Goal: Task Accomplishment & Management: Complete application form

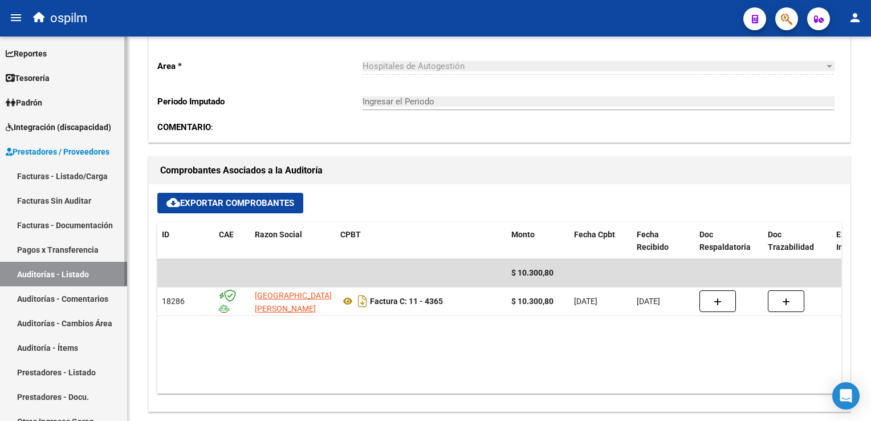
click at [60, 272] on link "Auditorías - Listado" at bounding box center [63, 274] width 127 height 25
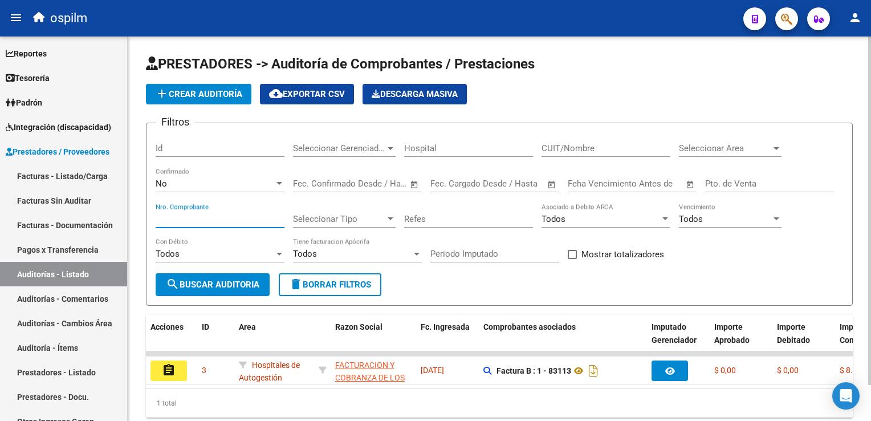
click at [176, 221] on input "Nro. Comprobante" at bounding box center [220, 219] width 129 height 10
type input "11747"
click at [229, 281] on span "search Buscar Auditoria" at bounding box center [212, 284] width 93 height 10
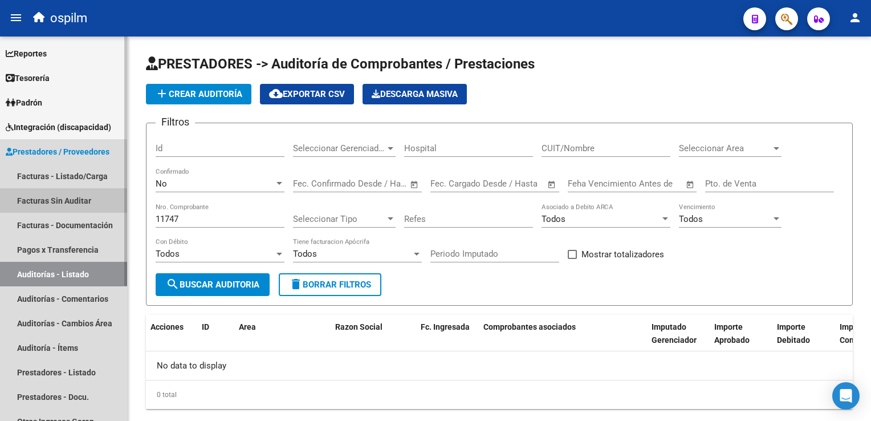
click at [43, 202] on link "Facturas Sin Auditar" at bounding box center [63, 200] width 127 height 25
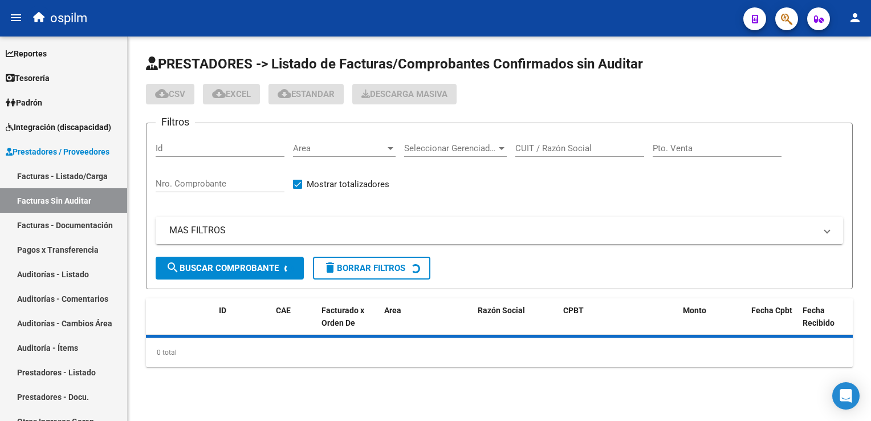
click at [187, 173] on div "Nro. Comprobante" at bounding box center [220, 180] width 129 height 25
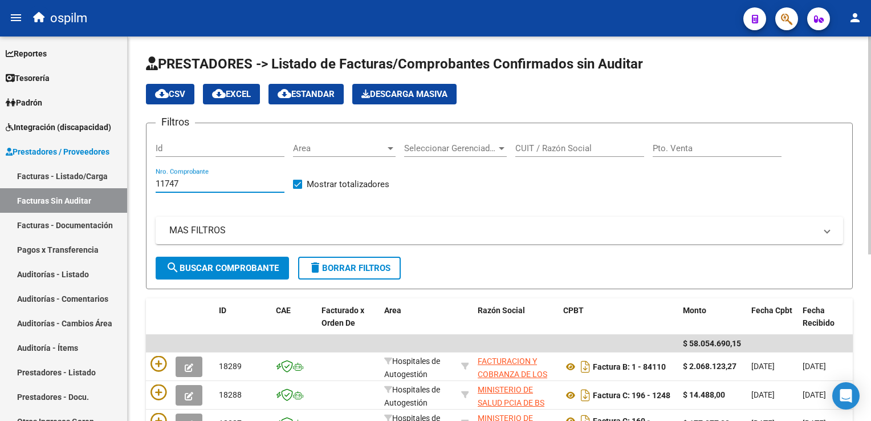
type input "11747"
click at [223, 263] on span "search Buscar Comprobante" at bounding box center [222, 268] width 113 height 10
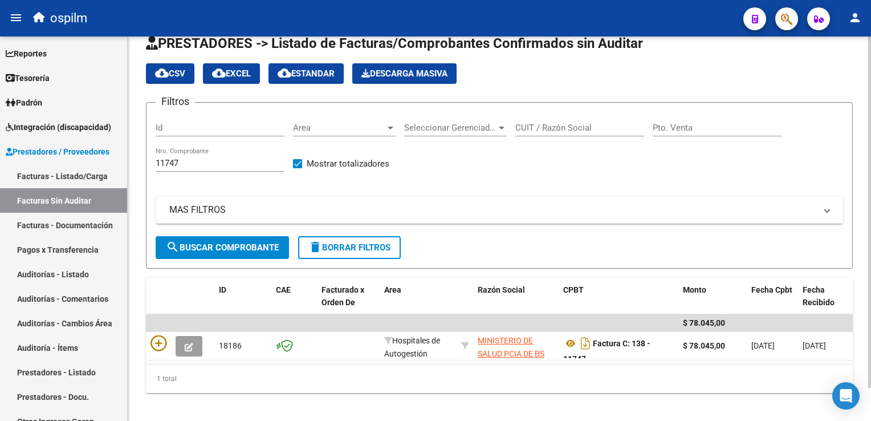
scroll to position [36, 0]
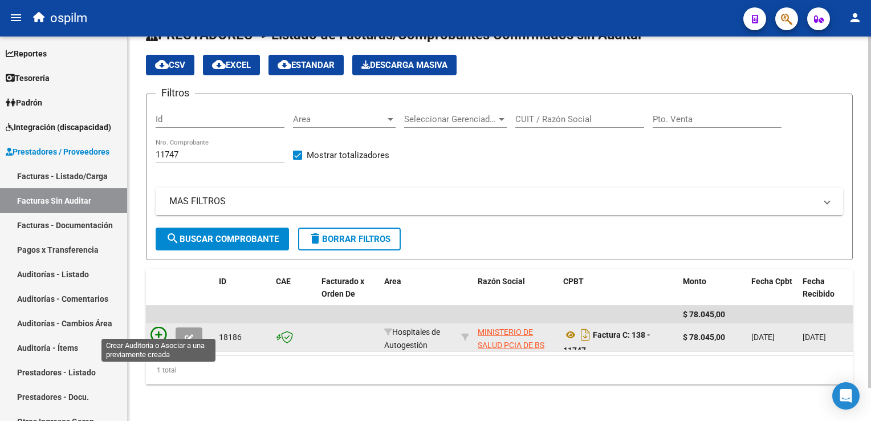
click at [160, 327] on icon at bounding box center [158, 335] width 16 height 16
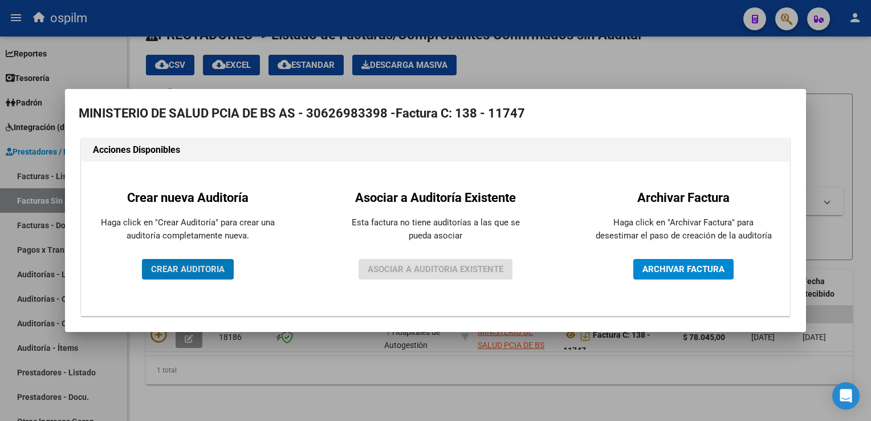
click at [169, 266] on span "CREAR AUDITORIA" at bounding box center [188, 269] width 74 height 10
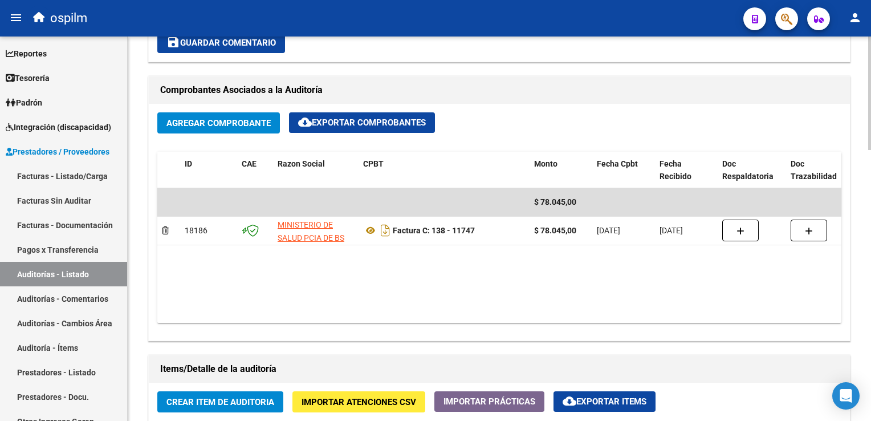
scroll to position [684, 0]
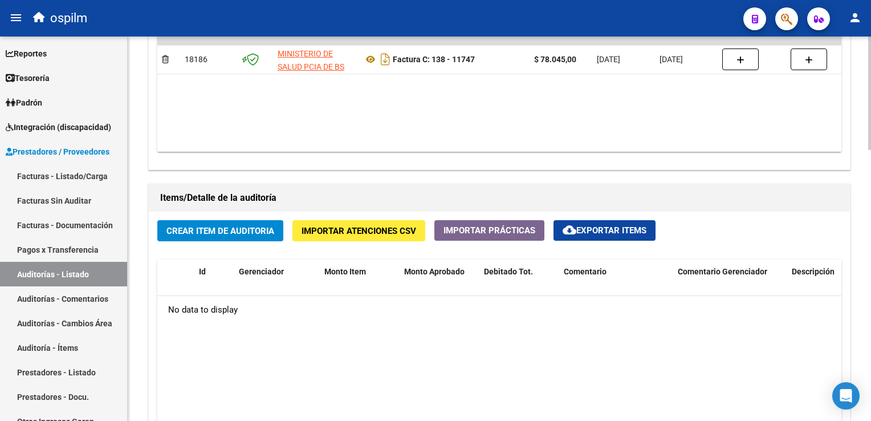
click at [206, 232] on span "Crear Item de Auditoria" at bounding box center [220, 231] width 108 height 10
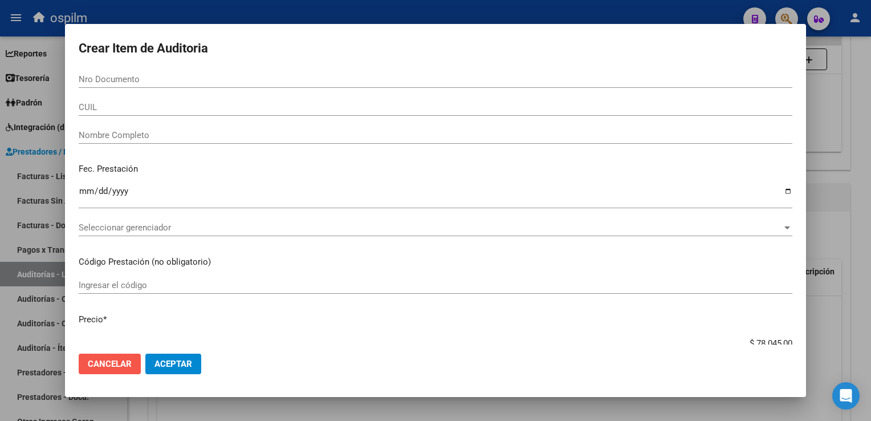
click at [115, 360] on span "Cancelar" at bounding box center [110, 363] width 44 height 10
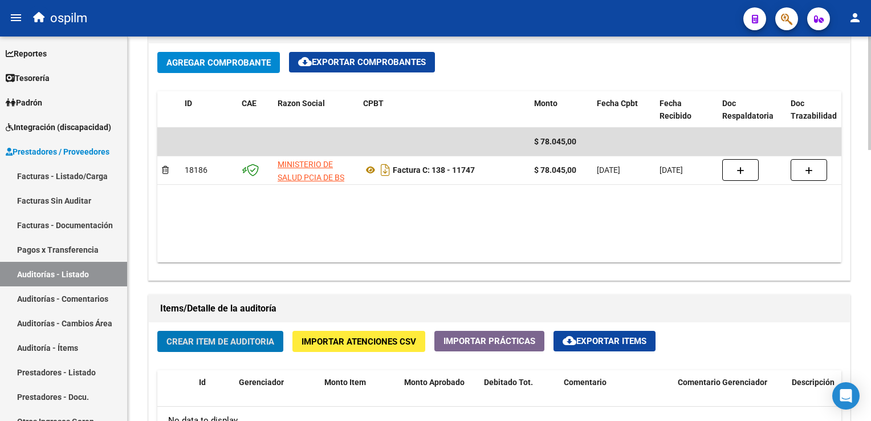
scroll to position [573, 0]
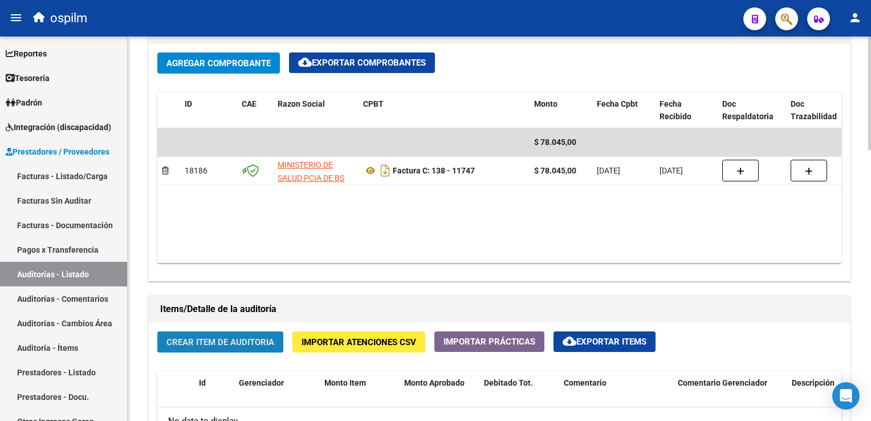
click at [199, 337] on span "Crear Item de Auditoria" at bounding box center [220, 342] width 108 height 10
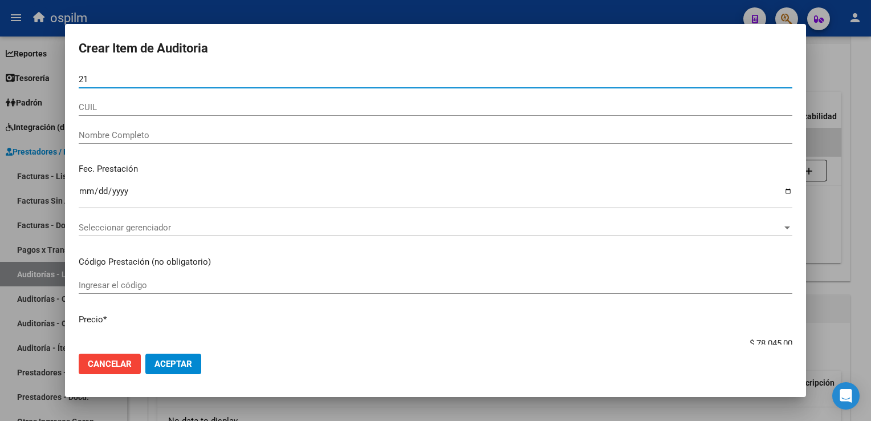
type input "2"
type input "32224167"
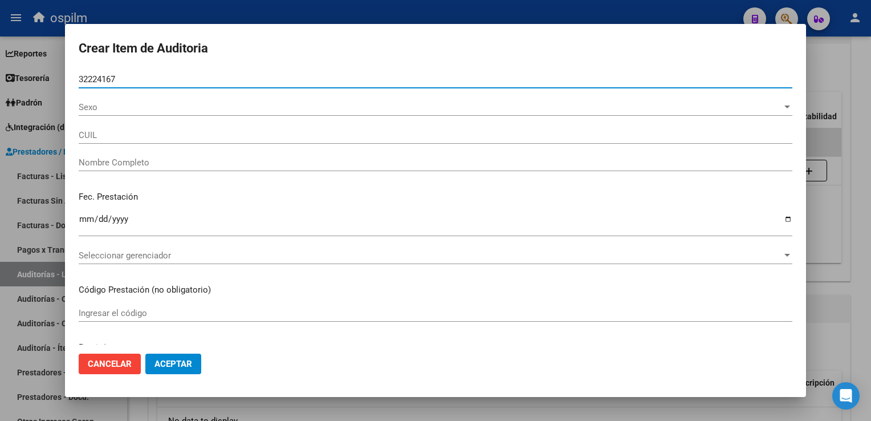
type input "23322241674"
type input "[PERSON_NAME] [PERSON_NAME]"
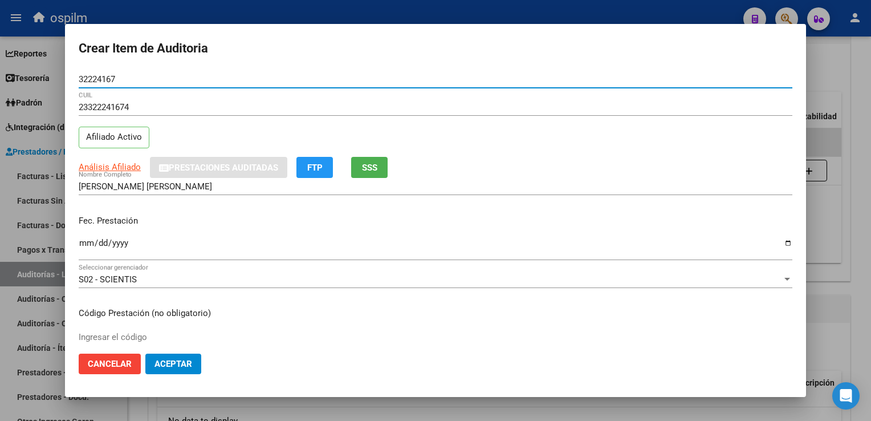
type input "32224167"
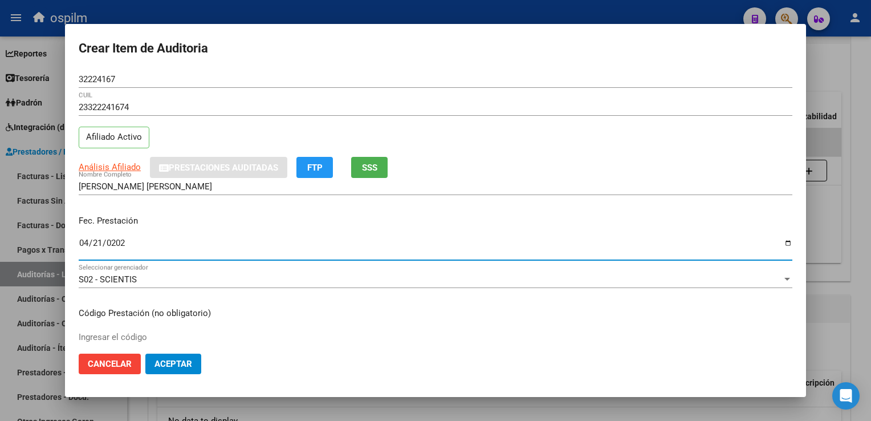
type input "[DATE]"
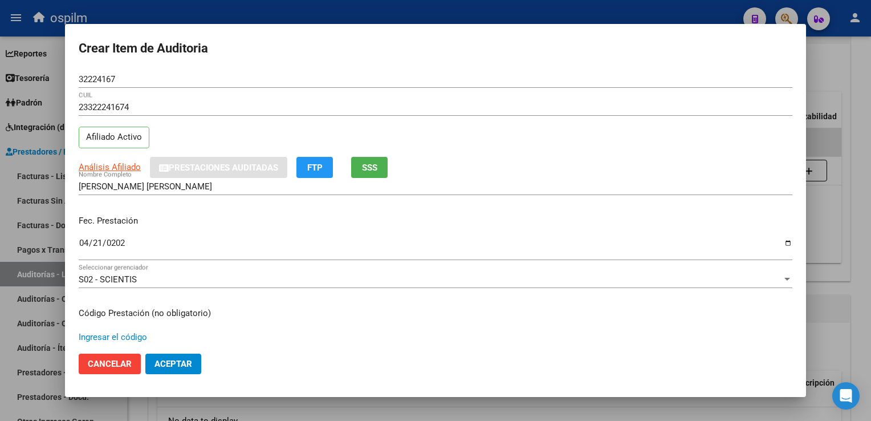
scroll to position [187, 0]
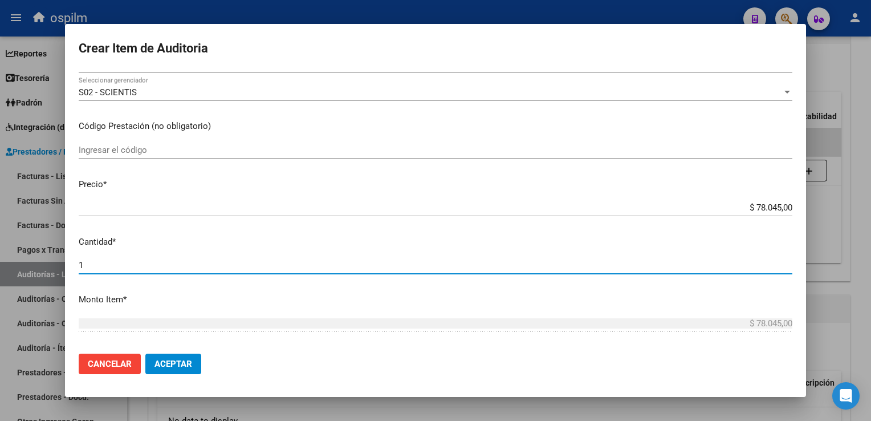
click at [170, 183] on p "Precio *" at bounding box center [435, 184] width 713 height 13
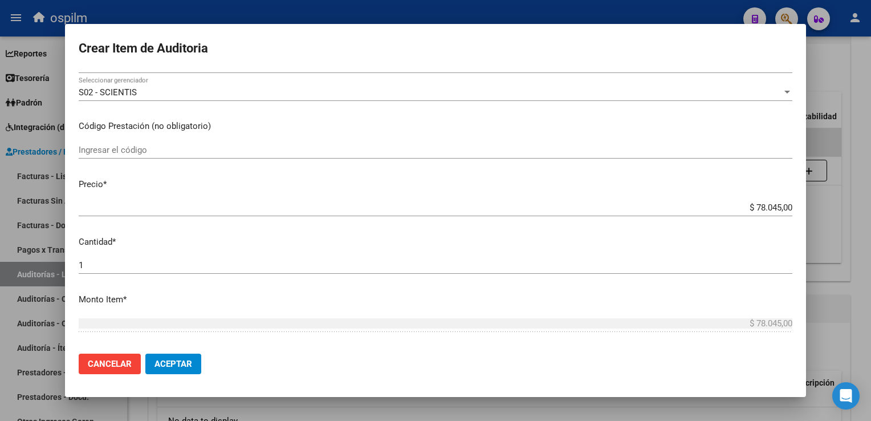
click at [198, 205] on input "$ 78.045,00" at bounding box center [435, 207] width 713 height 10
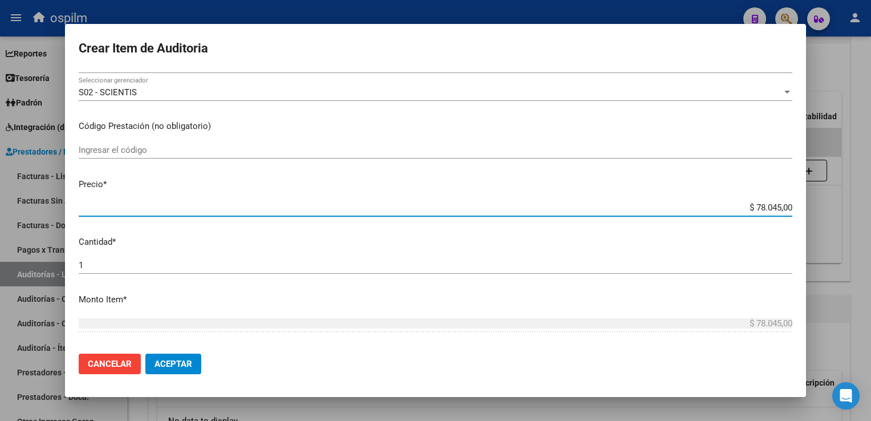
click at [742, 206] on input "$ 78.045,00" at bounding box center [435, 207] width 713 height 10
drag, startPoint x: 741, startPoint y: 206, endPoint x: 809, endPoint y: 177, distance: 73.8
click at [818, 181] on div "Crear Item de Auditoria 32224167 Nro Documento 23322241674 CUIL Afiliado Activo…" at bounding box center [435, 210] width 871 height 421
type input "$ 0,02"
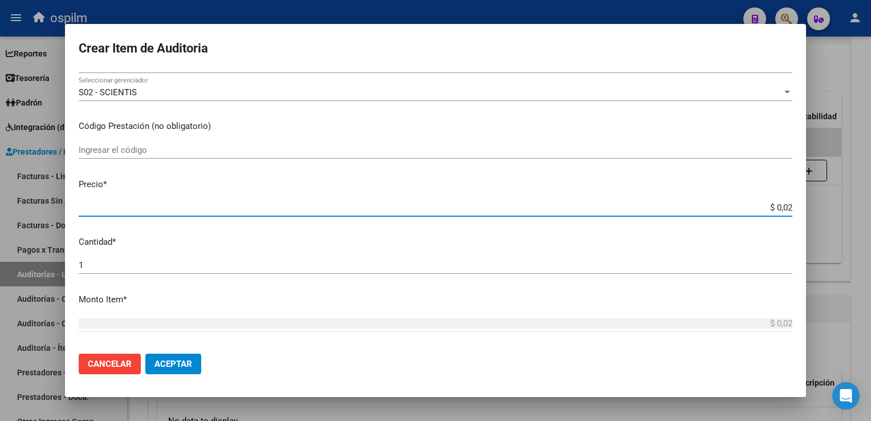
type input "$ 0,26"
type input "$ 2,67"
type input "$ 26,70"
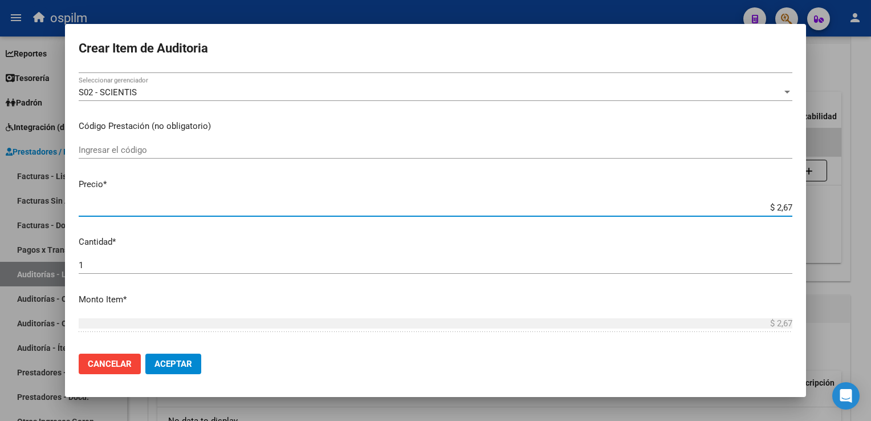
type input "$ 26,70"
type input "$ 267,02"
type input "$ 2.670,20"
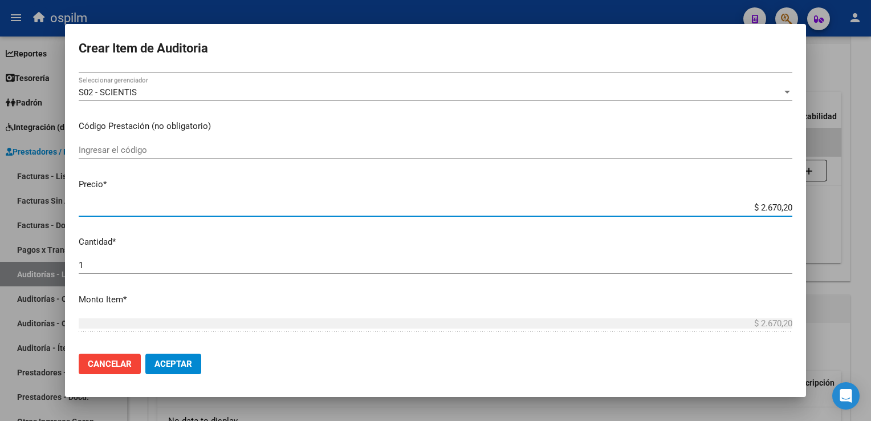
type input "$ 26.702,00"
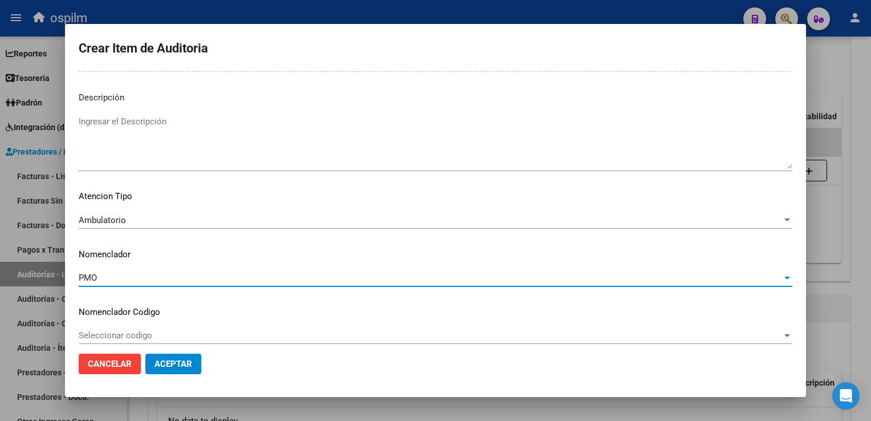
scroll to position [711, 0]
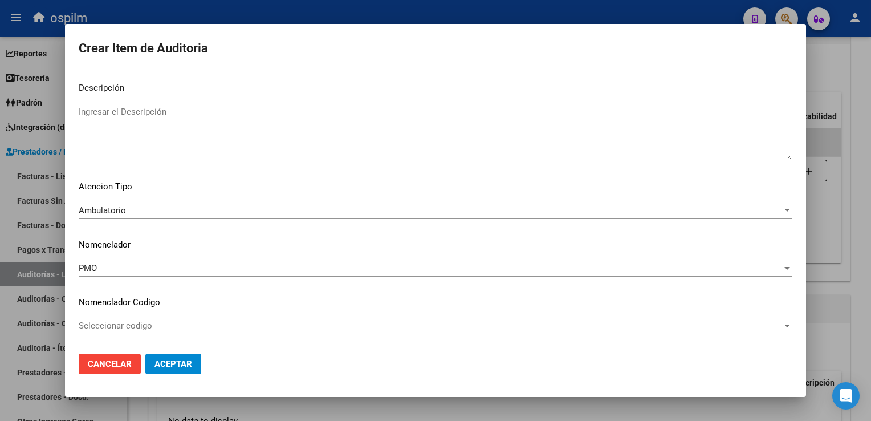
drag, startPoint x: 181, startPoint y: 362, endPoint x: 196, endPoint y: 270, distance: 93.5
click at [247, 287] on form "Crear Item de Auditoria 32224167 Nro Documento 23322241674 CUIL Afiliado Activo…" at bounding box center [435, 210] width 713 height 345
click at [114, 319] on div "Seleccionar codigo Seleccionar codigo" at bounding box center [435, 325] width 713 height 17
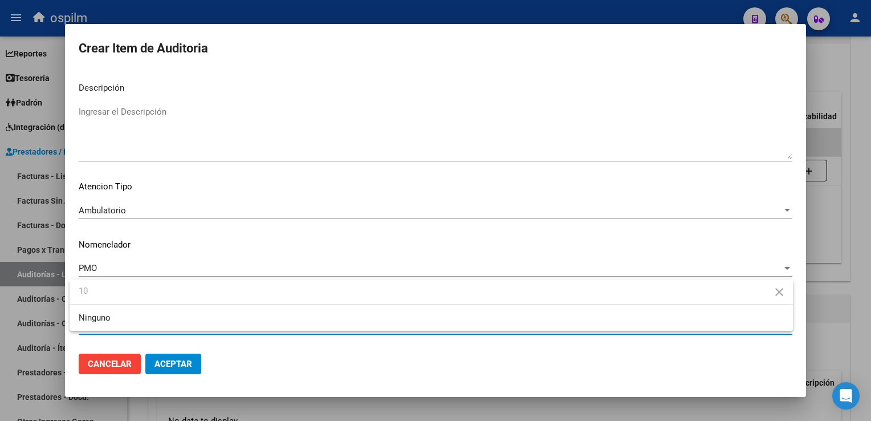
type input "1"
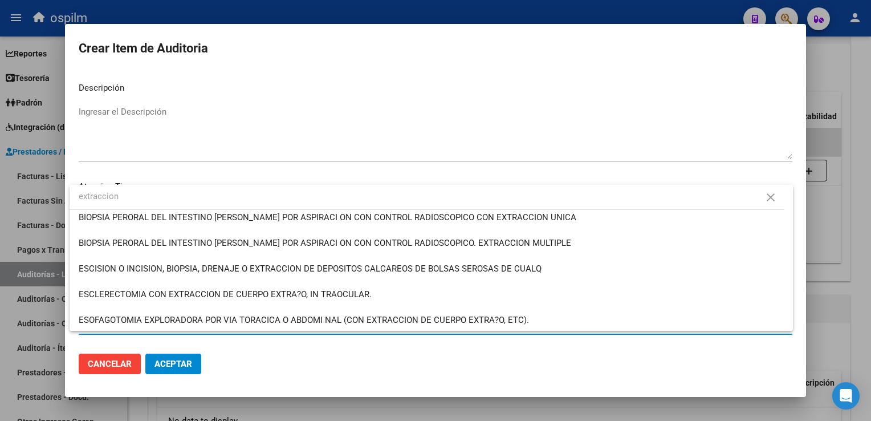
scroll to position [171, 0]
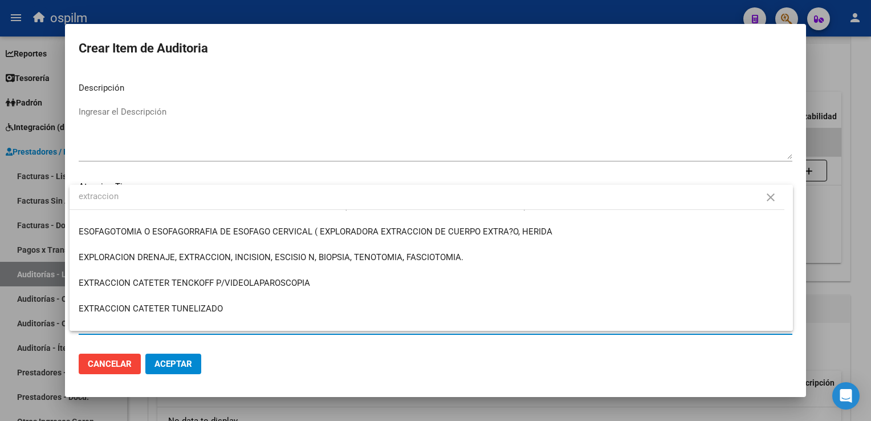
type input "extraccion"
click at [768, 197] on mat-icon "close" at bounding box center [771, 197] width 14 height 14
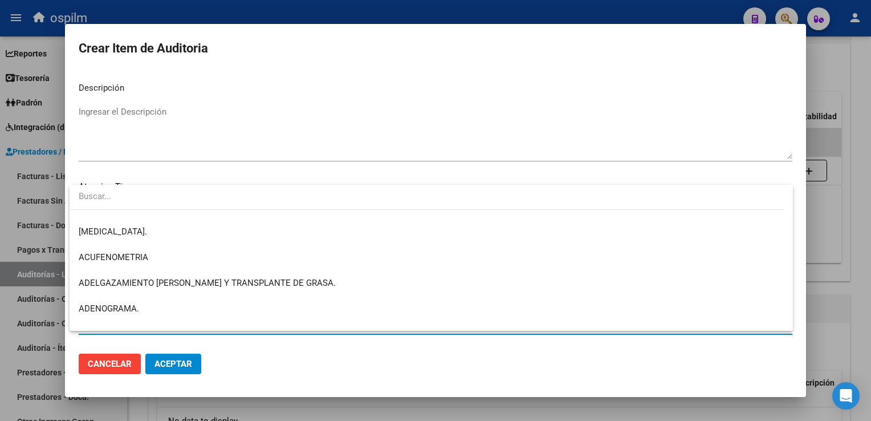
scroll to position [0, 0]
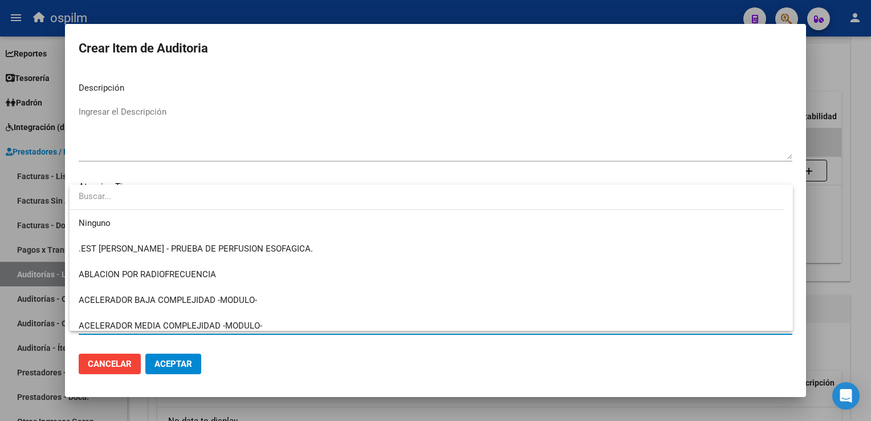
click at [185, 362] on div at bounding box center [435, 210] width 871 height 421
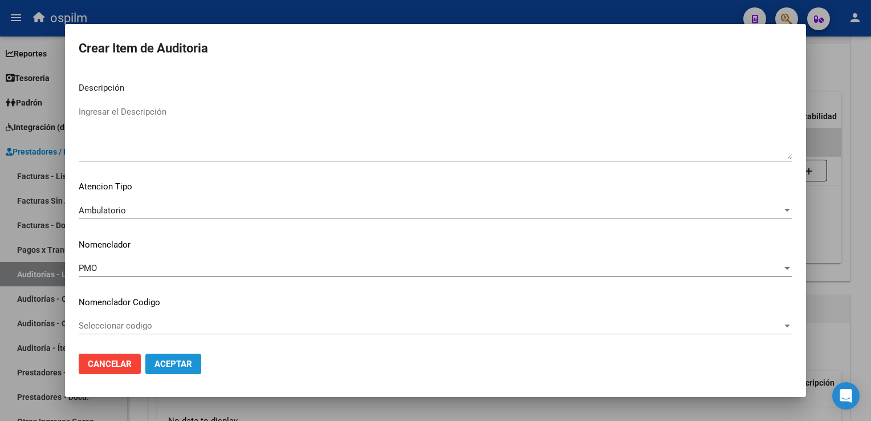
click at [193, 358] on button "Aceptar" at bounding box center [173, 363] width 56 height 21
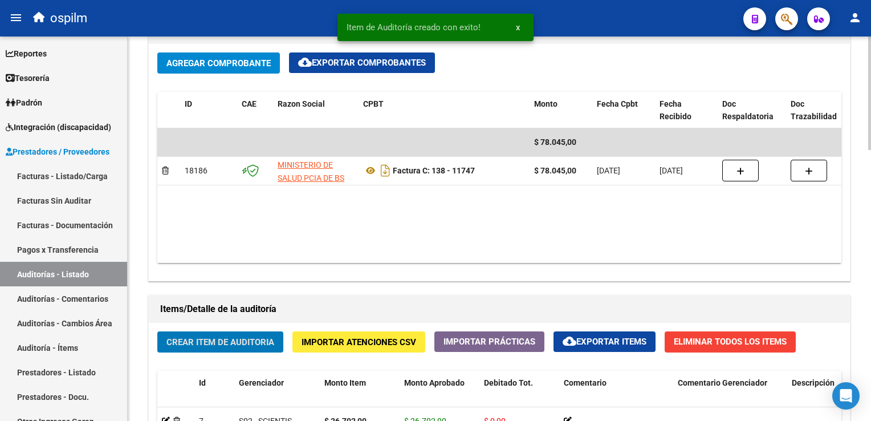
scroll to position [630, 0]
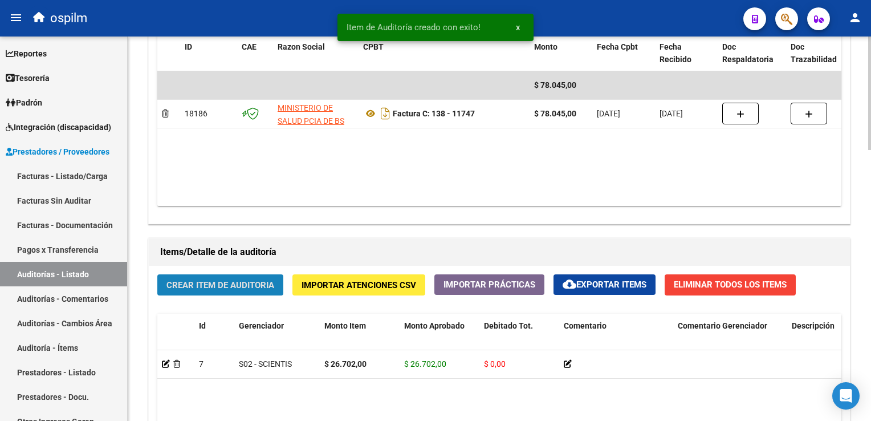
click at [218, 284] on span "Crear Item de Auditoria" at bounding box center [220, 285] width 108 height 10
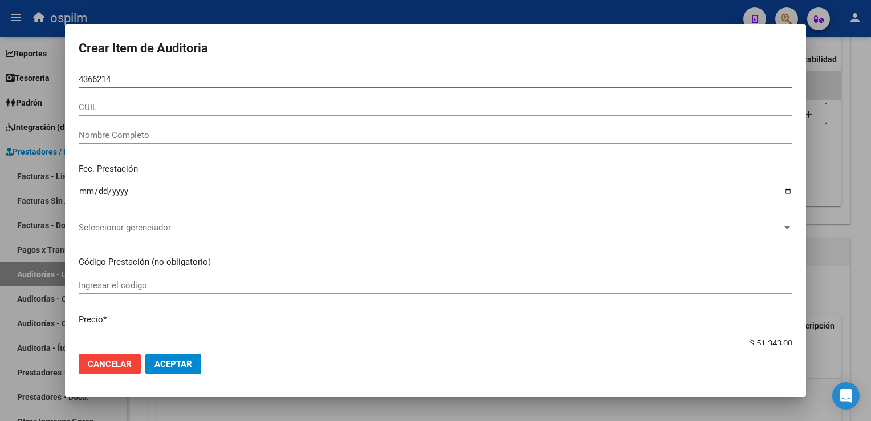
type input "43662141"
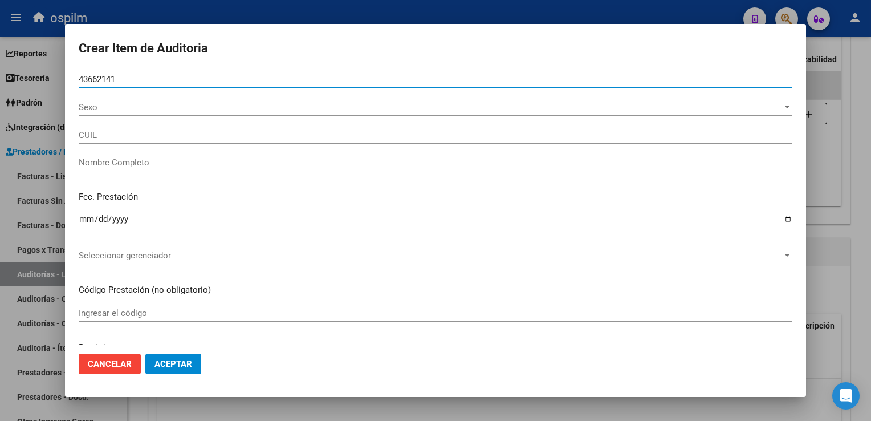
type input "20436621419"
type input "[PERSON_NAME] [PERSON_NAME]"
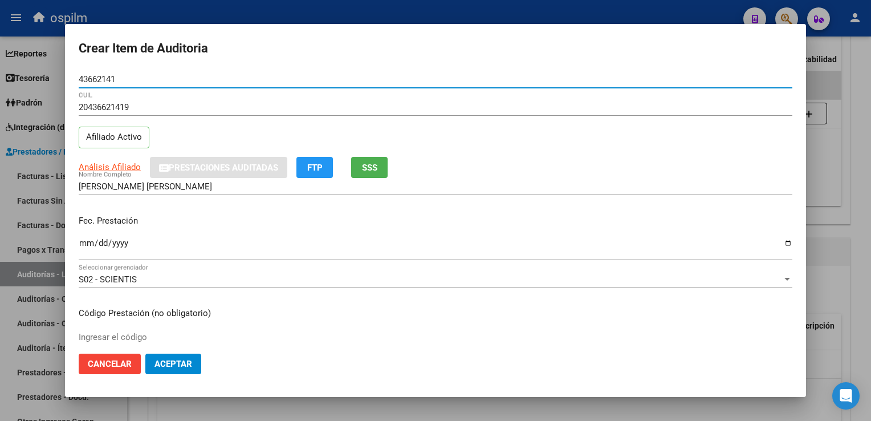
type input "43662141"
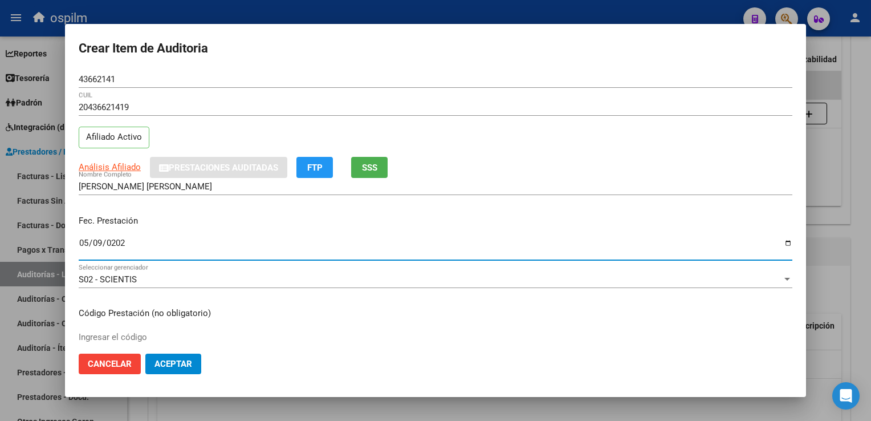
type input "[DATE]"
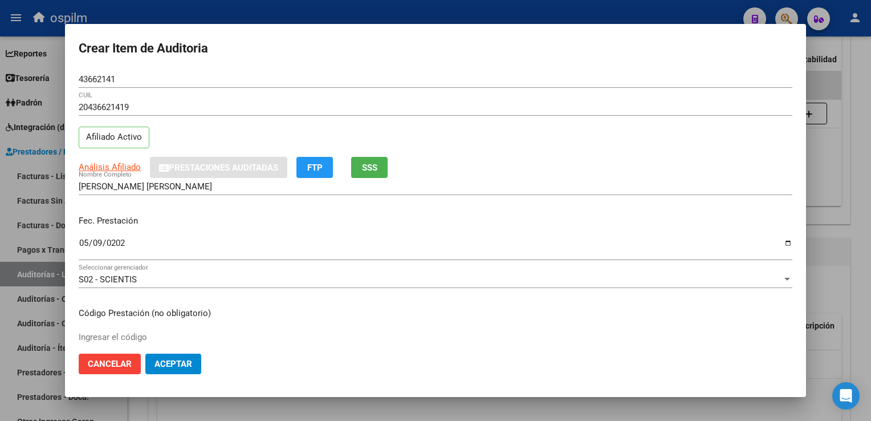
scroll to position [187, 0]
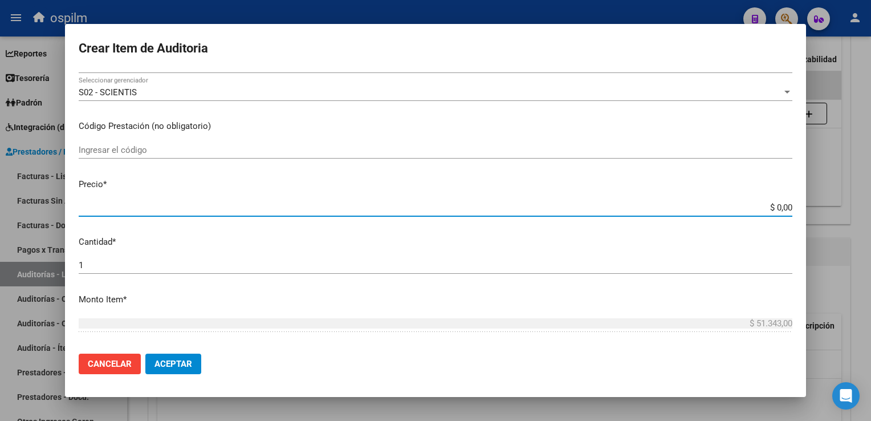
type input "$ 0,01"
type input "$ 0,18"
type input "$ 1,80"
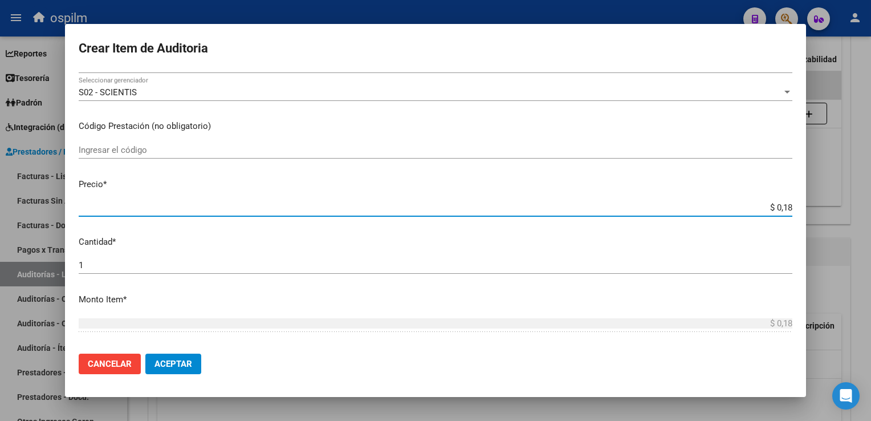
type input "$ 1,80"
type input "$ 18,06"
type input "$ 180,62"
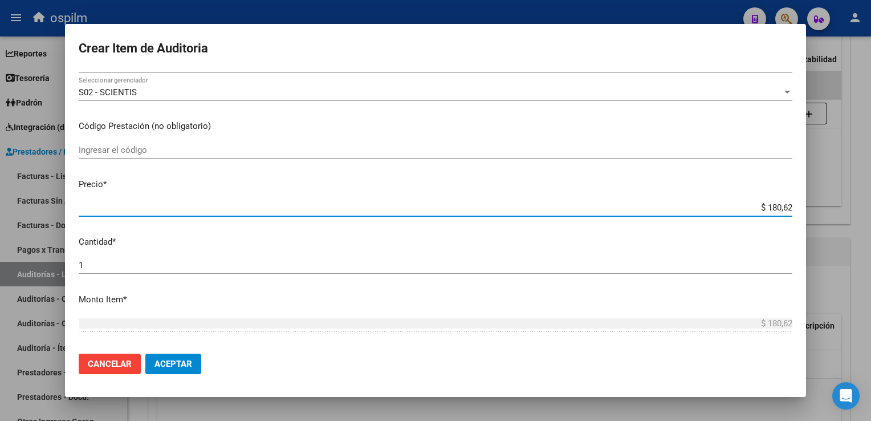
type input "$ 1.806,20"
type input "$ 18.062,00"
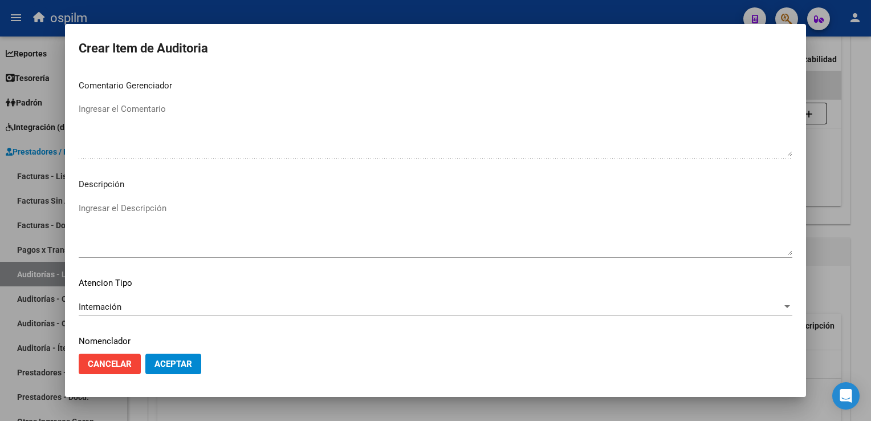
scroll to position [654, 0]
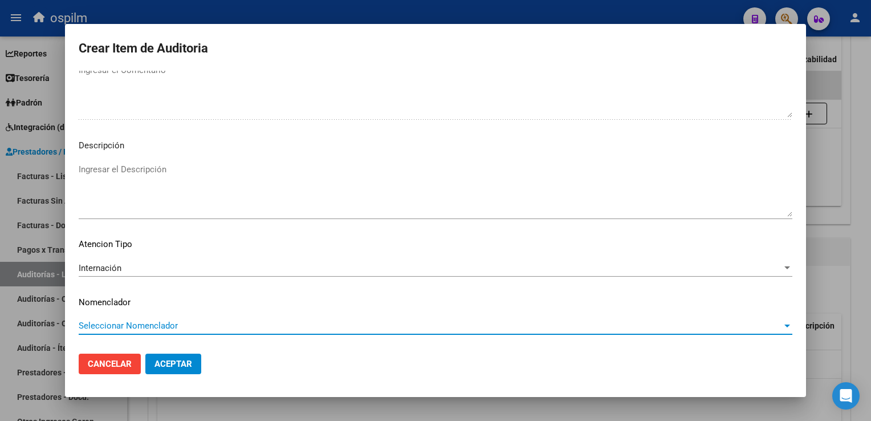
click at [118, 267] on span "Internación" at bounding box center [100, 268] width 43 height 10
click at [115, 325] on span "Seleccionar Nomenclador" at bounding box center [430, 325] width 703 height 10
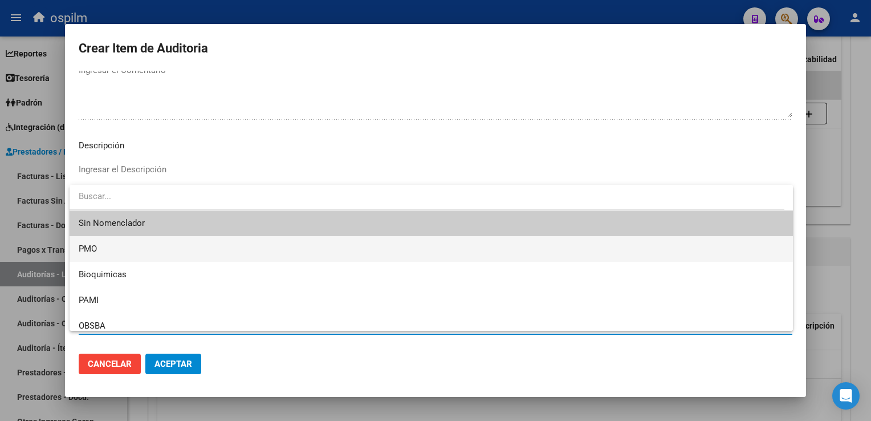
click at [112, 254] on span "PMO" at bounding box center [431, 249] width 705 height 26
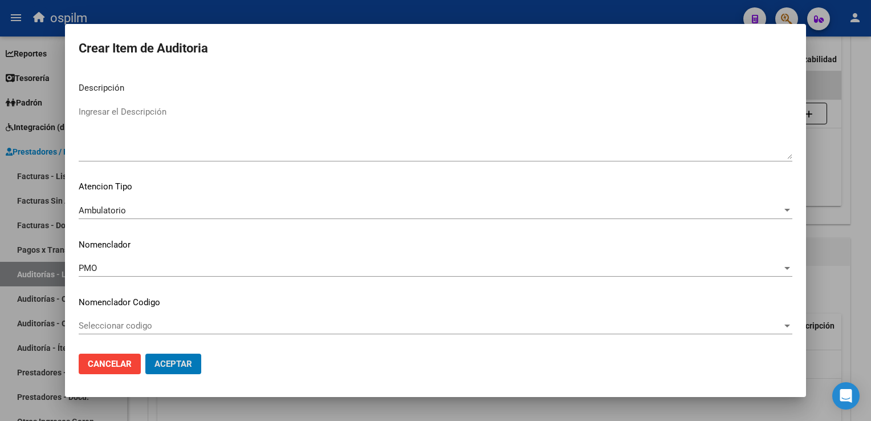
scroll to position [711, 0]
click at [118, 321] on span "Seleccionar codigo" at bounding box center [430, 325] width 703 height 10
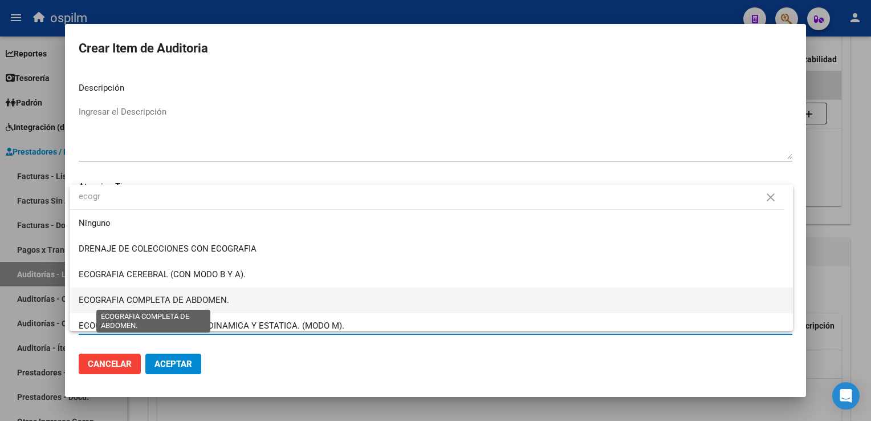
type input "ecogr"
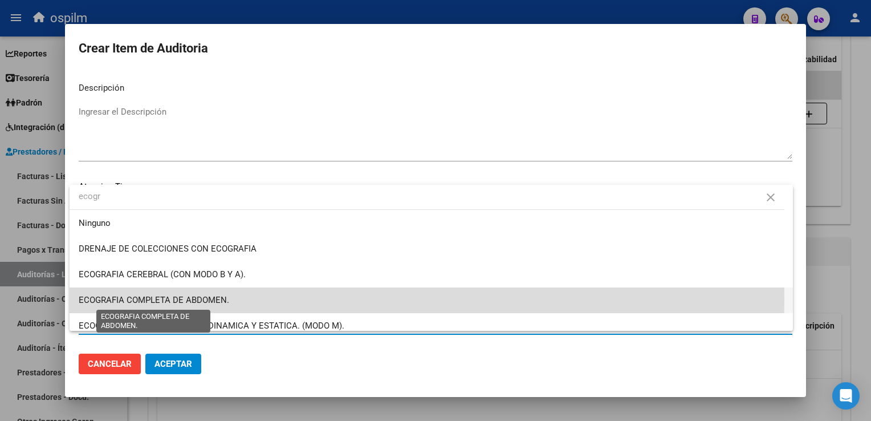
click at [101, 297] on span "ECOGRAFIA COMPLETA DE ABDOMEN." at bounding box center [154, 300] width 150 height 10
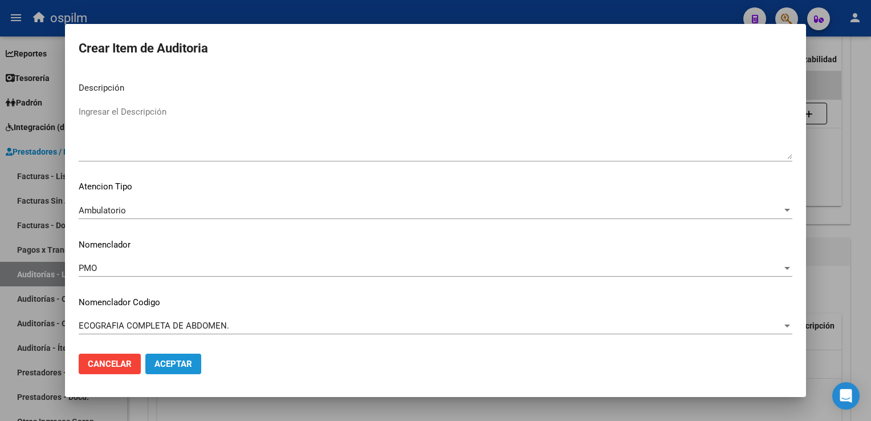
click at [177, 358] on span "Aceptar" at bounding box center [173, 363] width 38 height 10
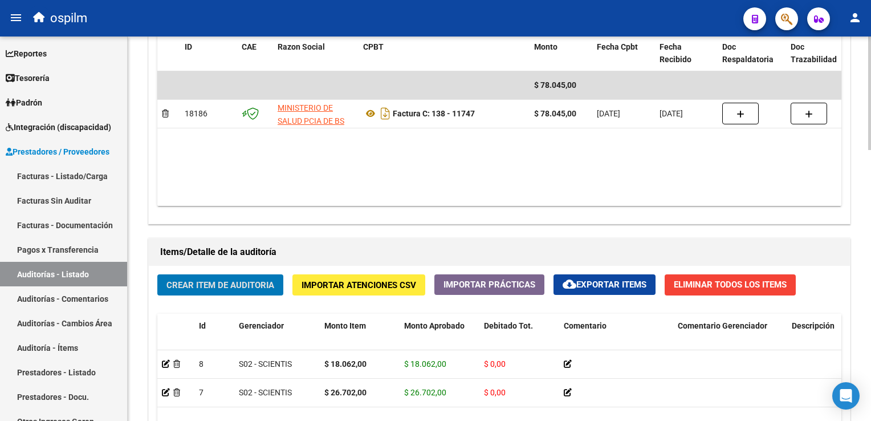
scroll to position [744, 0]
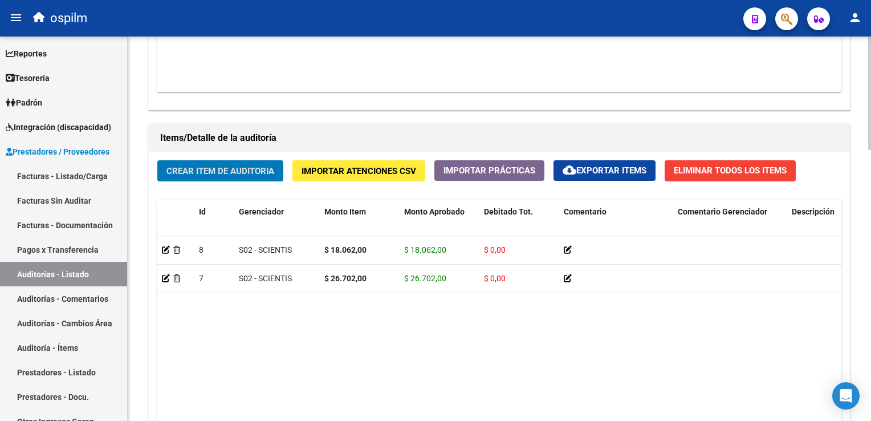
click at [212, 168] on span "Crear Item de Auditoria" at bounding box center [220, 171] width 108 height 10
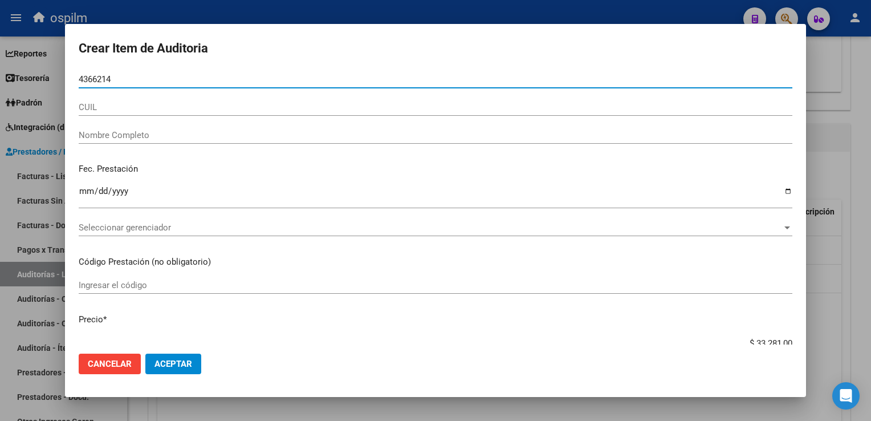
type input "43662141"
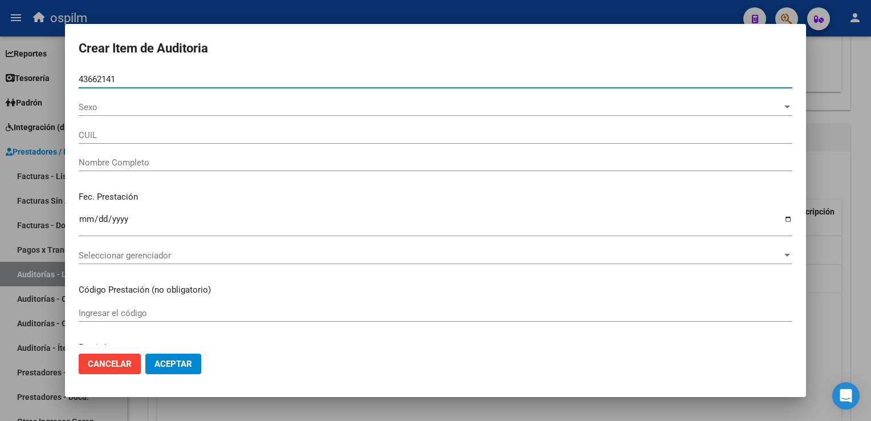
type input "20436621419"
type input "[PERSON_NAME] [PERSON_NAME]"
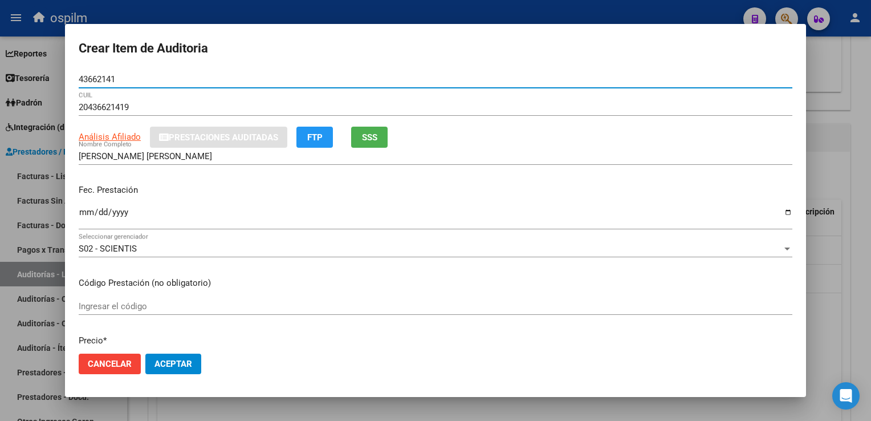
type input "43662141"
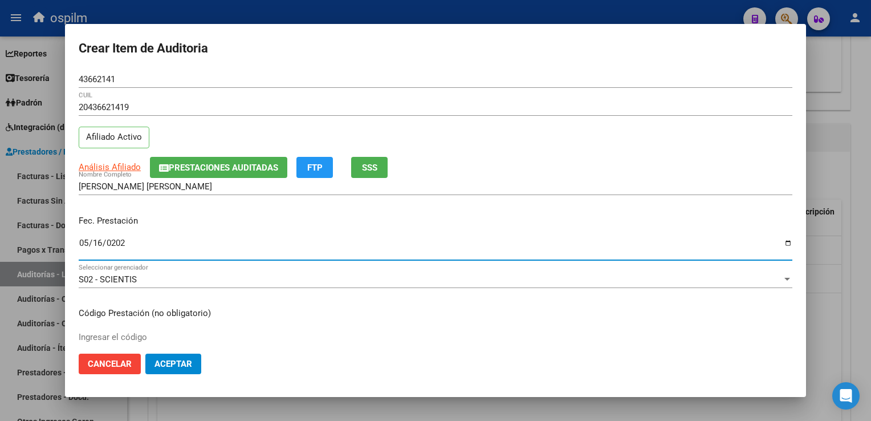
type input "[DATE]"
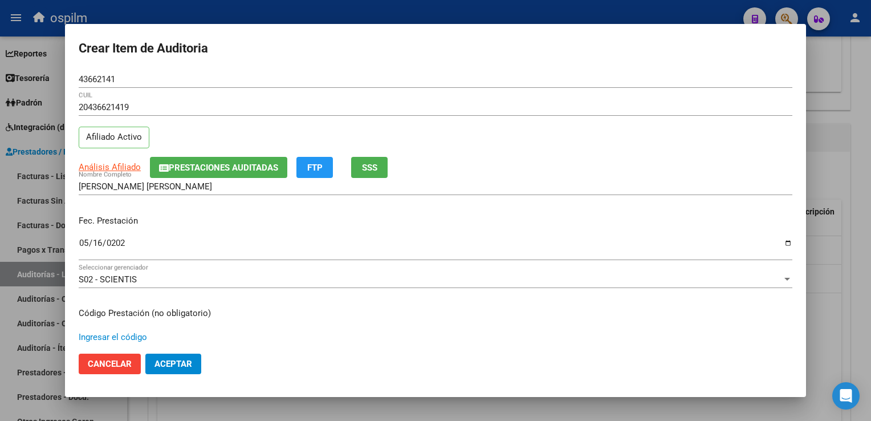
scroll to position [187, 0]
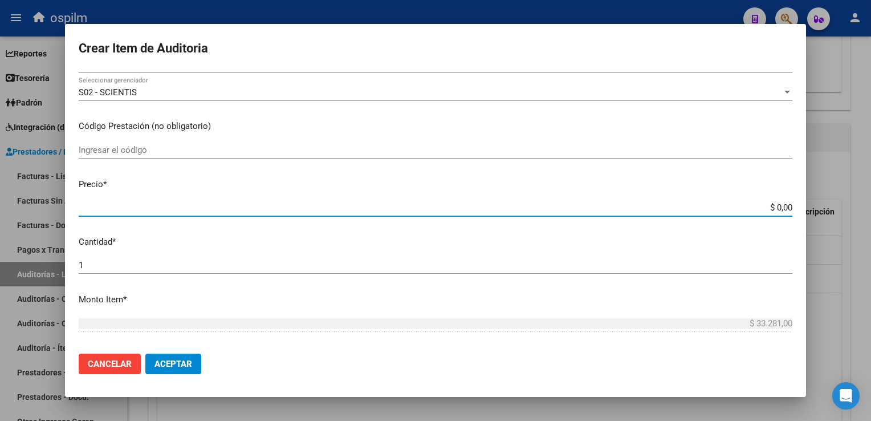
type input "$ 0,03"
type input "$ 0,33"
type input "$ 3,32"
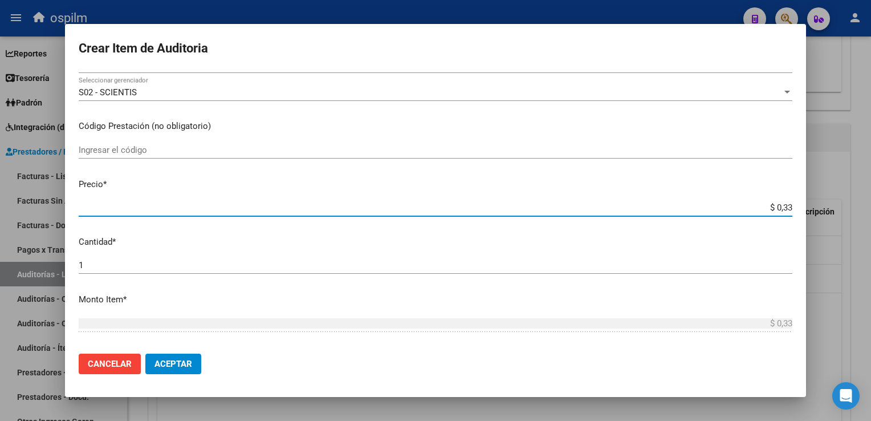
type input "$ 3,32"
type input "$ 33,28"
type input "$ 332,81"
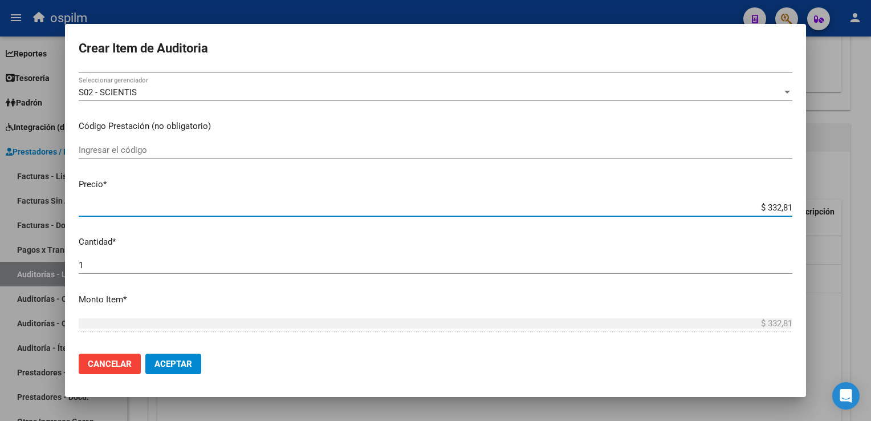
type input "$ 3.328,10"
type input "$ 33.281,00"
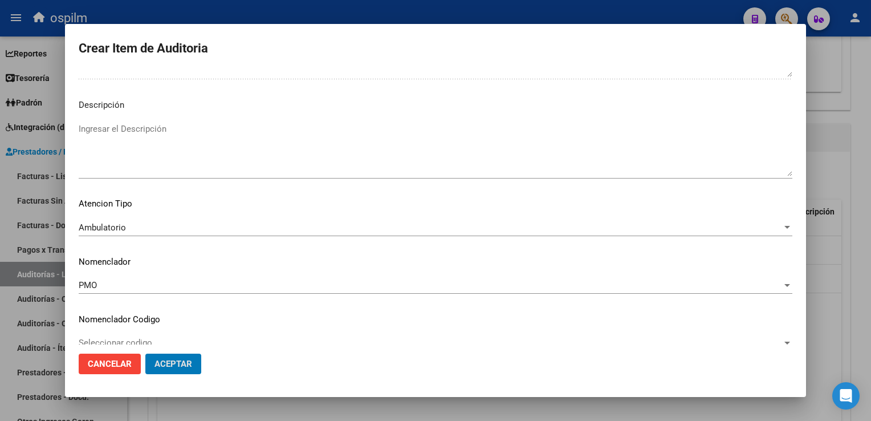
scroll to position [711, 0]
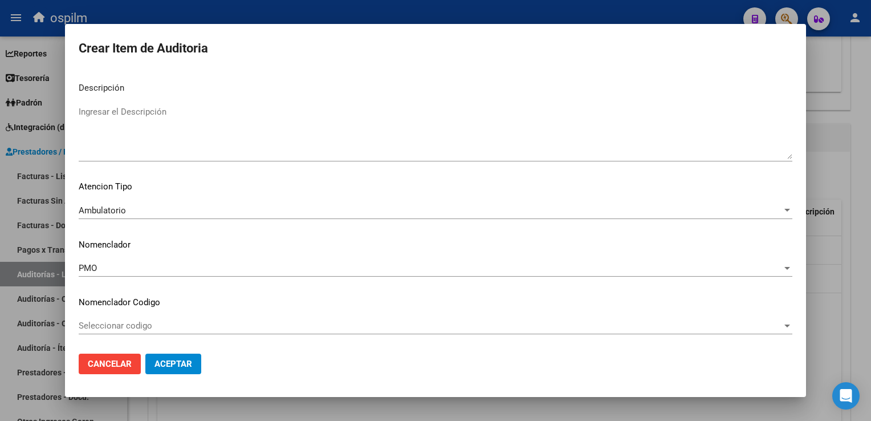
click at [140, 317] on div "Seleccionar codigo Seleccionar codigo" at bounding box center [435, 325] width 713 height 17
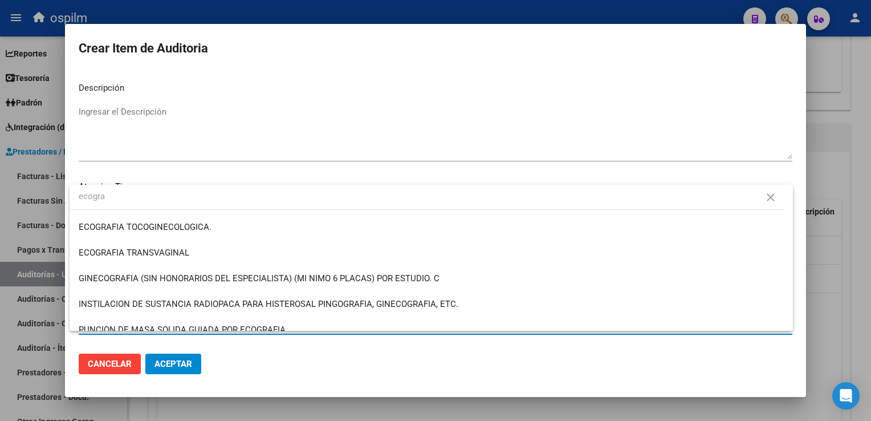
scroll to position [456, 0]
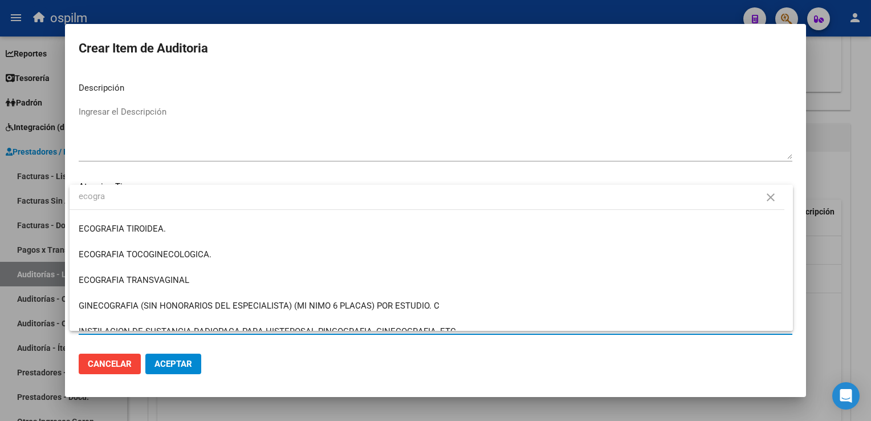
type input "ecogra"
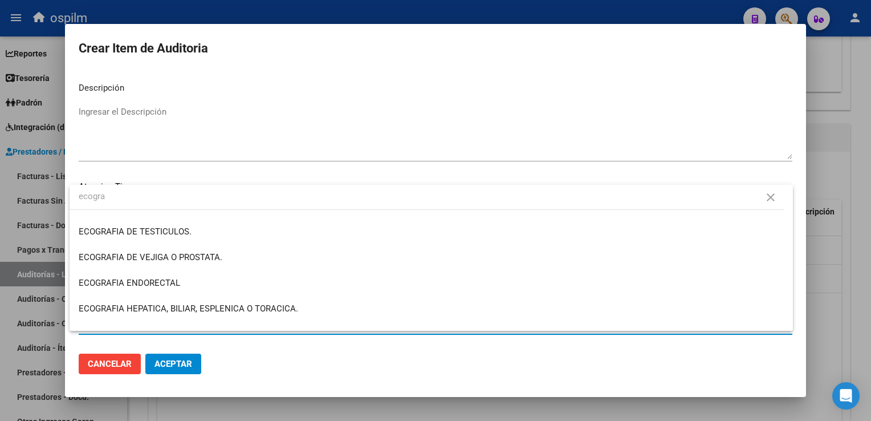
scroll to position [228, 0]
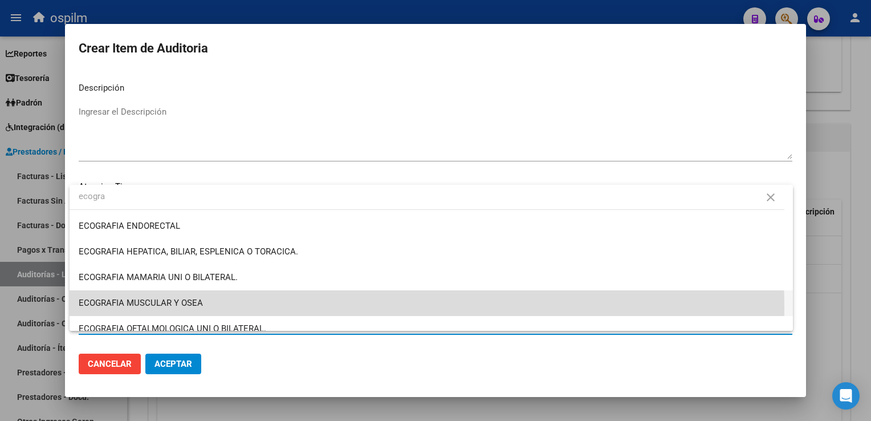
click at [273, 308] on span "ECOGRAFIA MUSCULAR Y OSEA" at bounding box center [431, 303] width 705 height 26
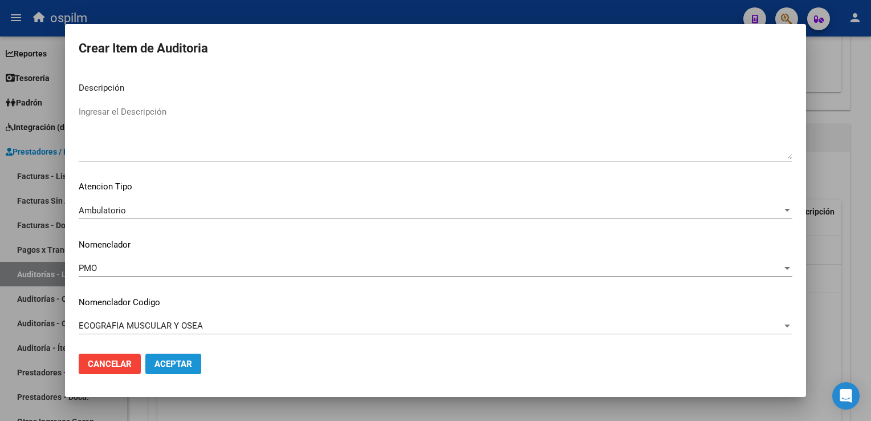
click at [173, 361] on span "Aceptar" at bounding box center [173, 363] width 38 height 10
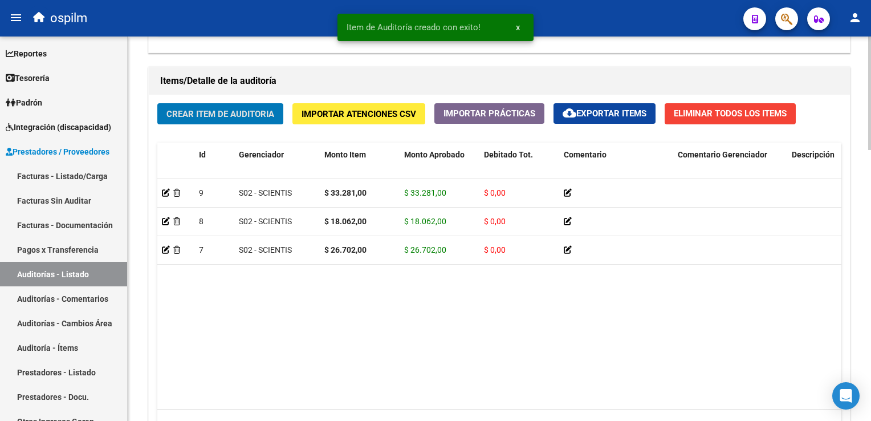
scroll to position [915, 0]
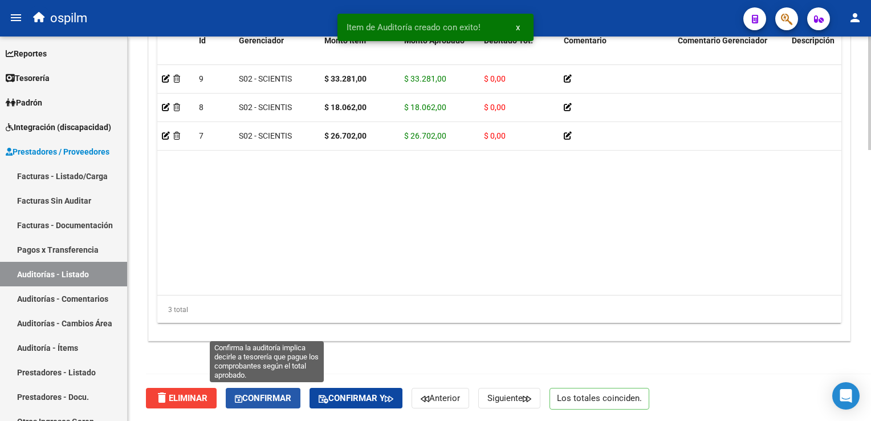
click at [270, 398] on span "Confirmar" at bounding box center [263, 398] width 56 height 10
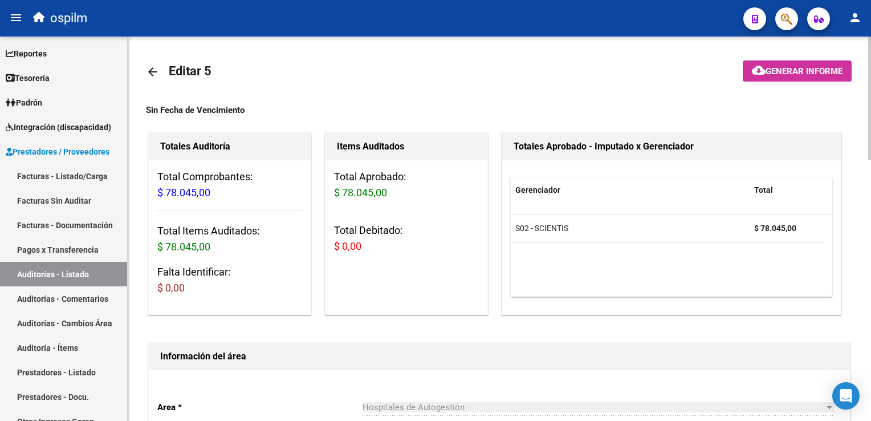
scroll to position [0, 0]
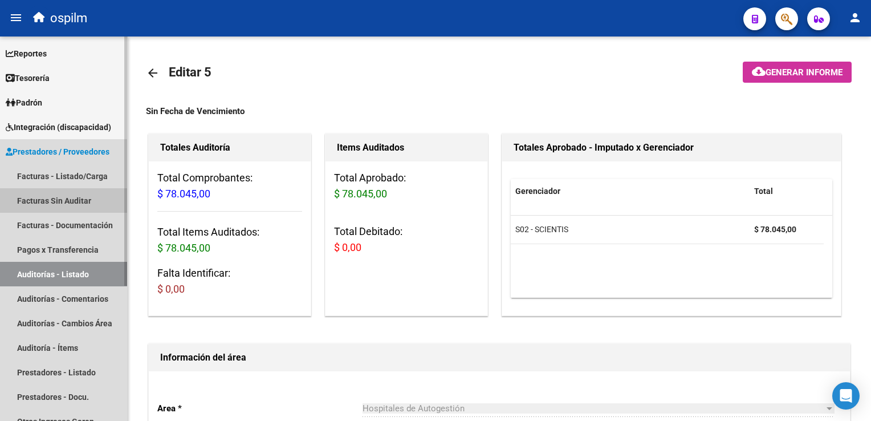
click at [40, 201] on link "Facturas Sin Auditar" at bounding box center [63, 200] width 127 height 25
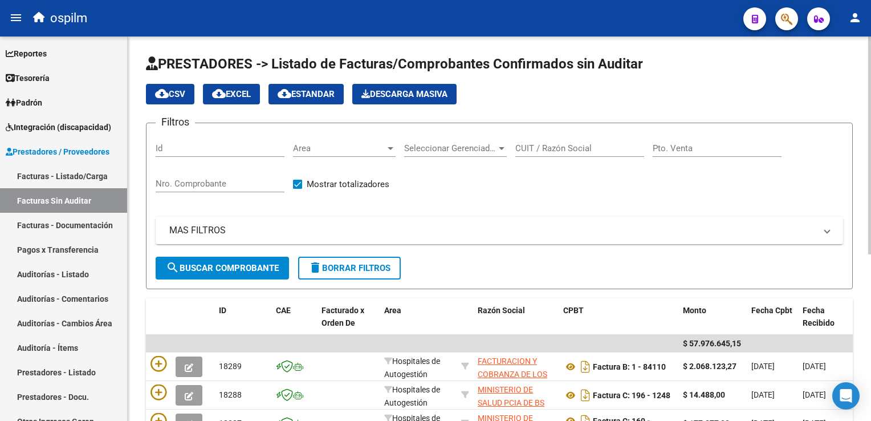
click at [244, 182] on input "Nro. Comprobante" at bounding box center [220, 183] width 129 height 10
type input "11813"
click at [201, 270] on span "search Buscar Comprobante" at bounding box center [222, 268] width 113 height 10
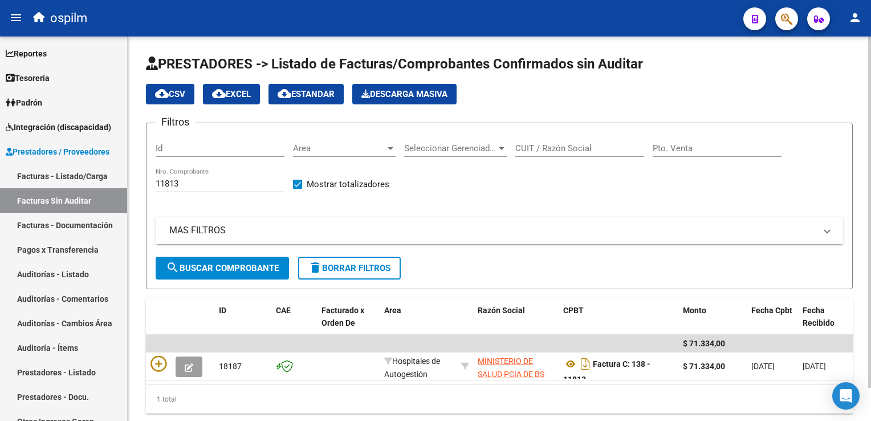
scroll to position [36, 0]
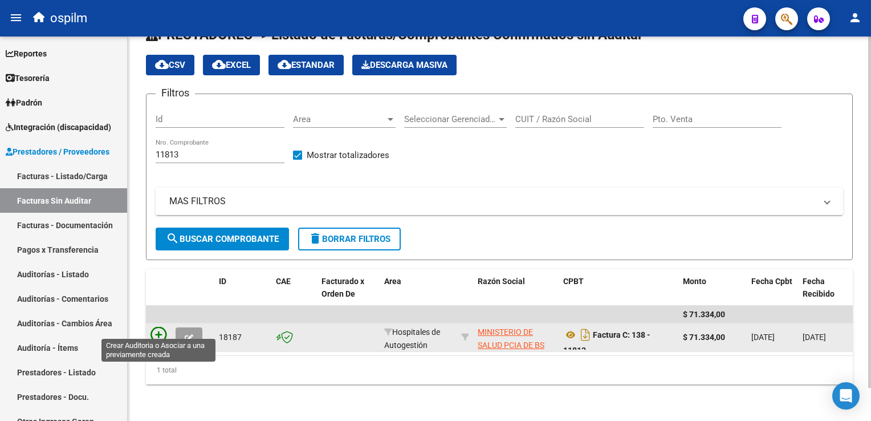
click at [160, 327] on icon at bounding box center [158, 335] width 16 height 16
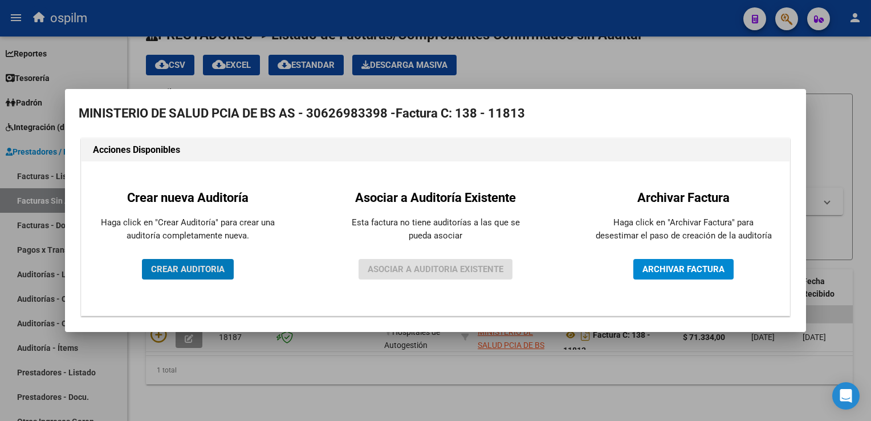
click at [174, 269] on span "CREAR AUDITORIA" at bounding box center [188, 269] width 74 height 10
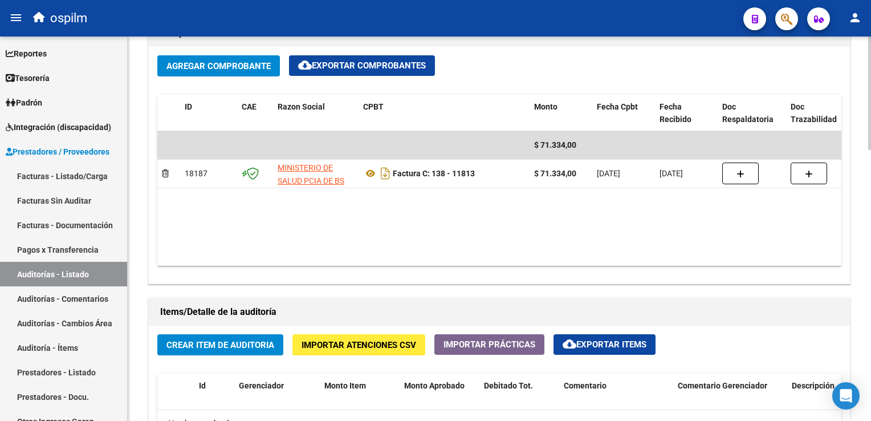
scroll to position [684, 0]
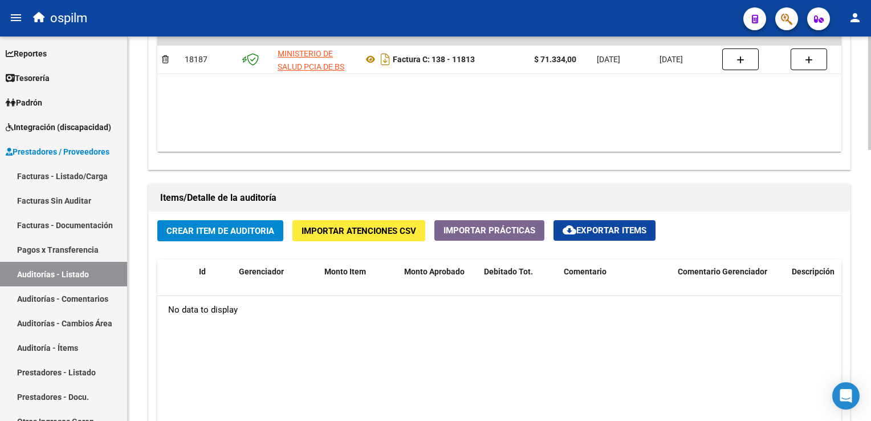
click at [209, 233] on span "Crear Item de Auditoria" at bounding box center [220, 231] width 108 height 10
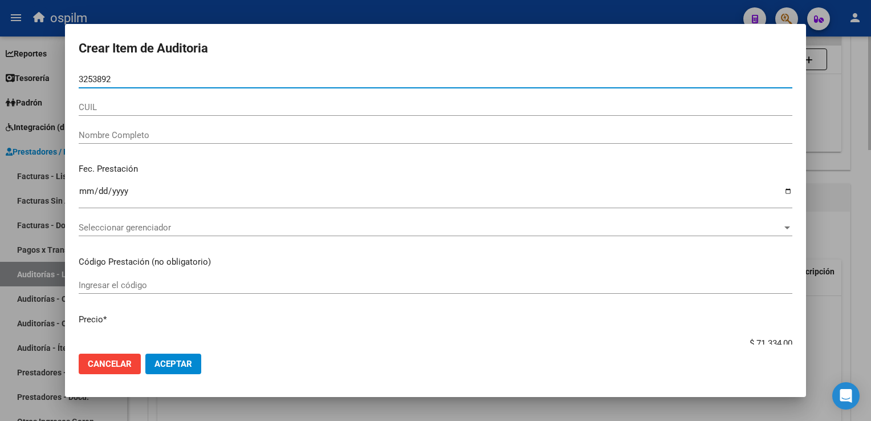
type input "32538925"
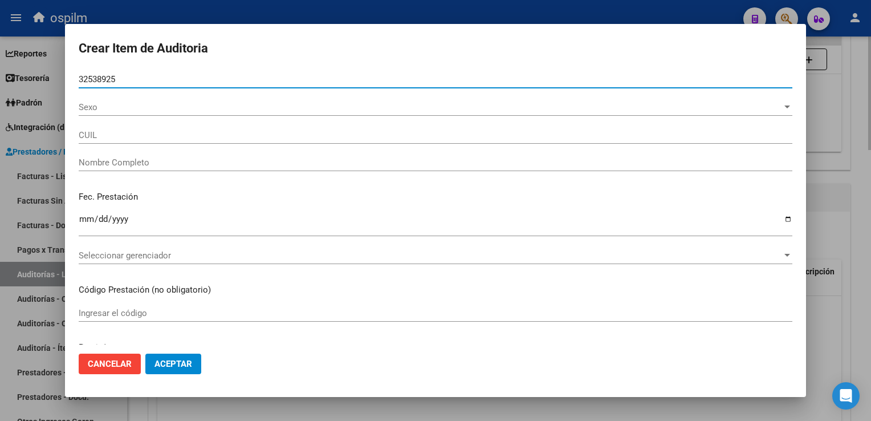
type input "20325389258"
type input "[PERSON_NAME] [PERSON_NAME]"
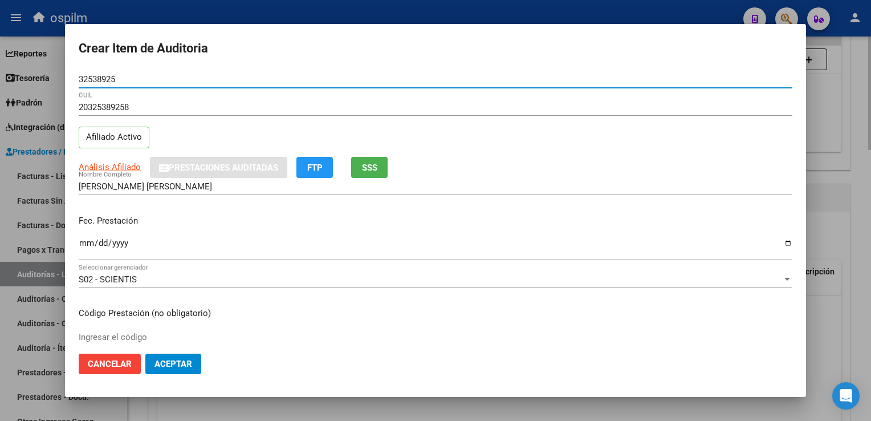
type input "32538925"
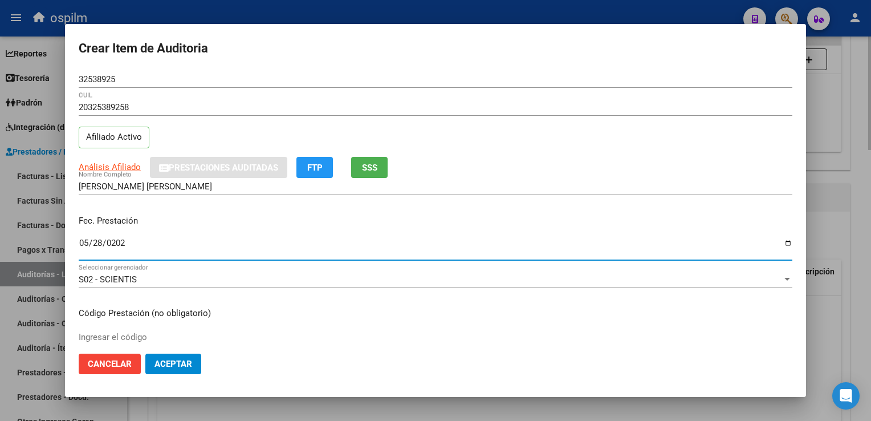
type input "[DATE]"
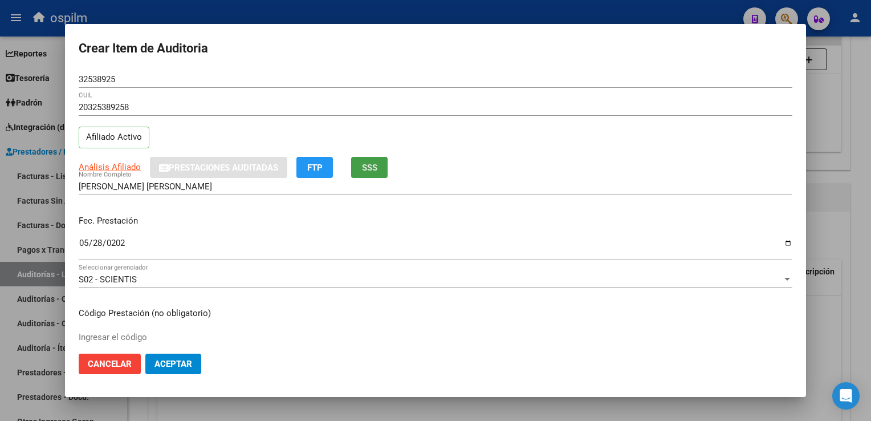
click at [364, 165] on span "SSS" at bounding box center [369, 167] width 15 height 10
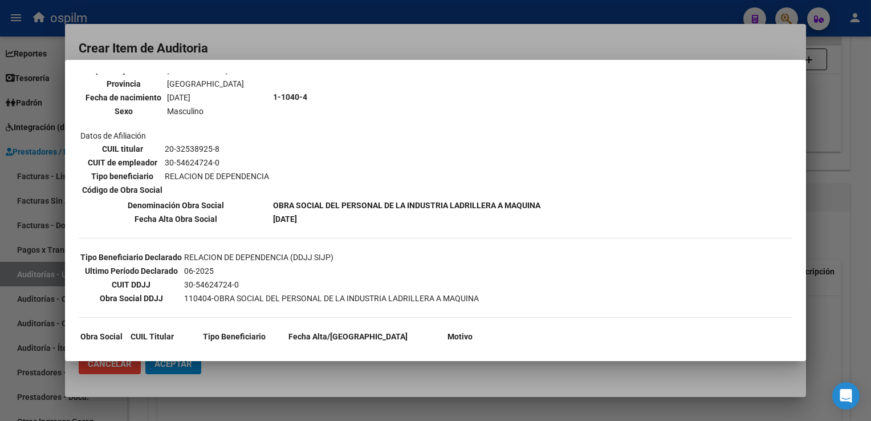
scroll to position [114, 0]
